Goal: Task Accomplishment & Management: Use online tool/utility

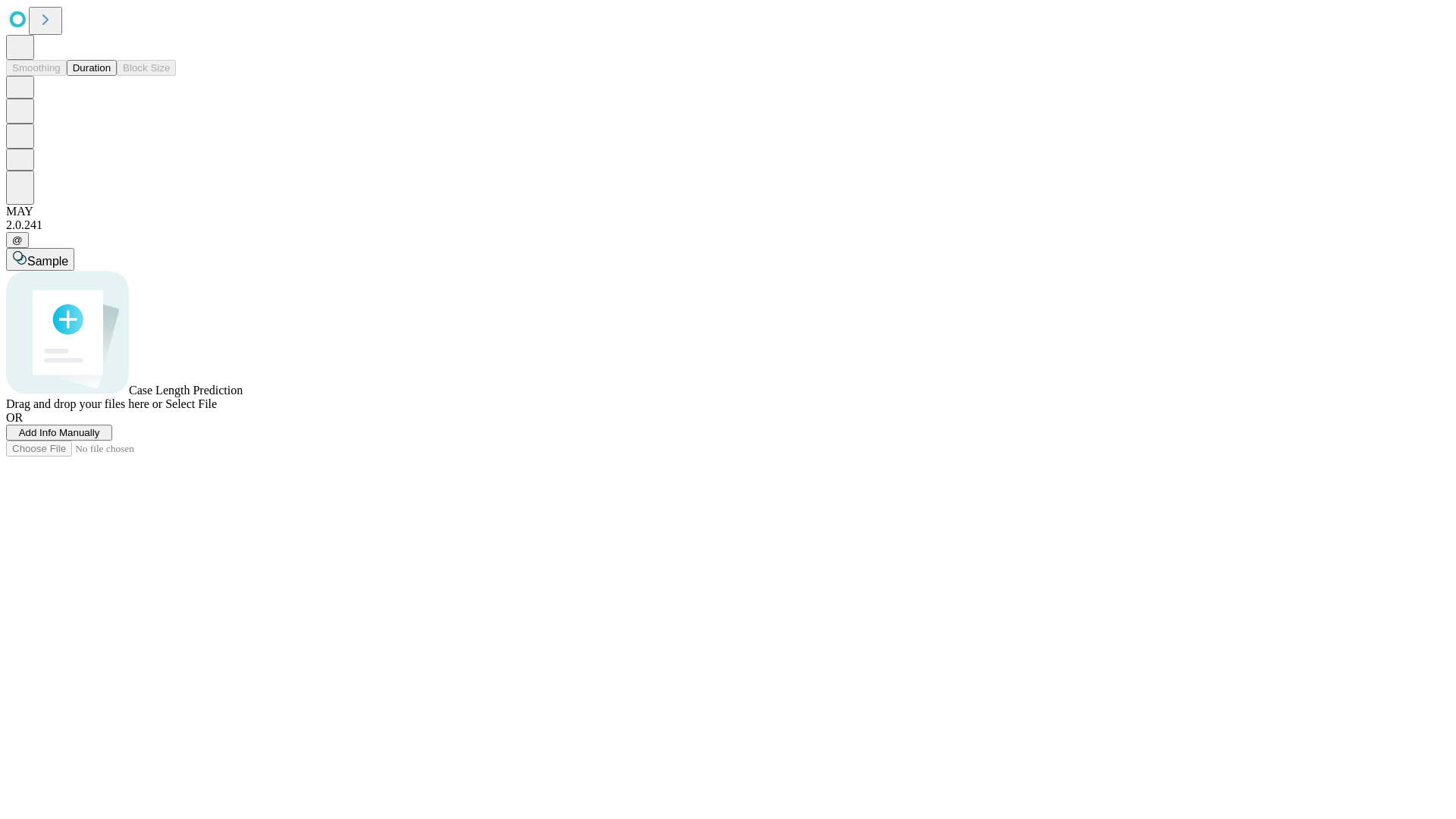
click at [110, 76] on button "Duration" at bounding box center [91, 67] width 50 height 16
click at [100, 438] on span "Add Info Manually" at bounding box center [60, 432] width 81 height 11
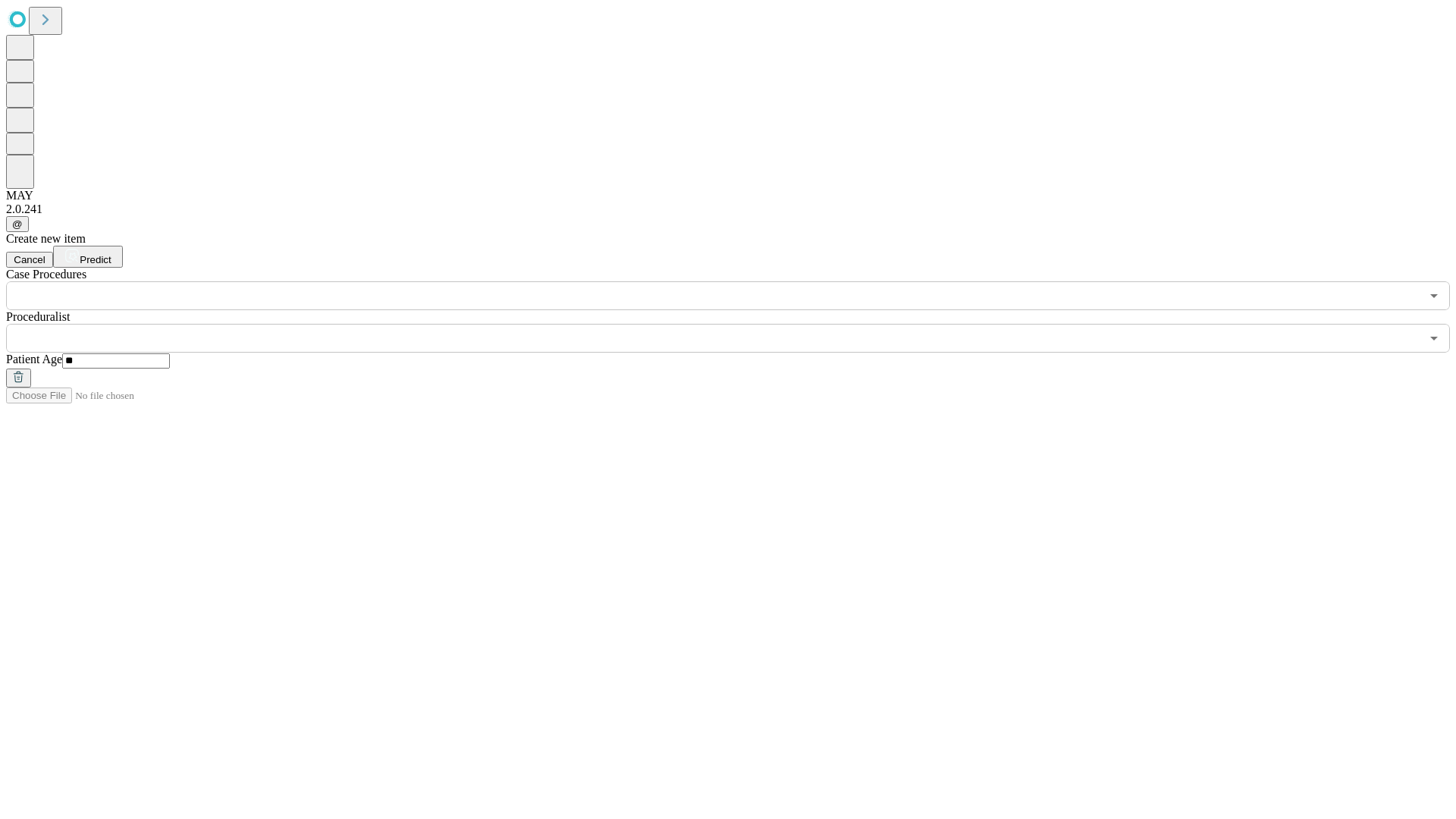
type input "**"
click at [739, 324] on input "text" at bounding box center [713, 337] width 1415 height 28
